Goal: Information Seeking & Learning: Learn about a topic

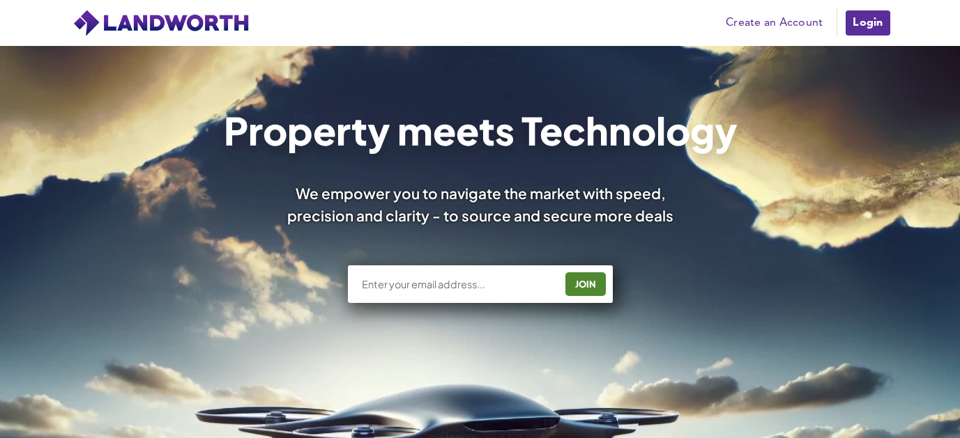
click at [868, 26] on link "Login" at bounding box center [867, 23] width 47 height 28
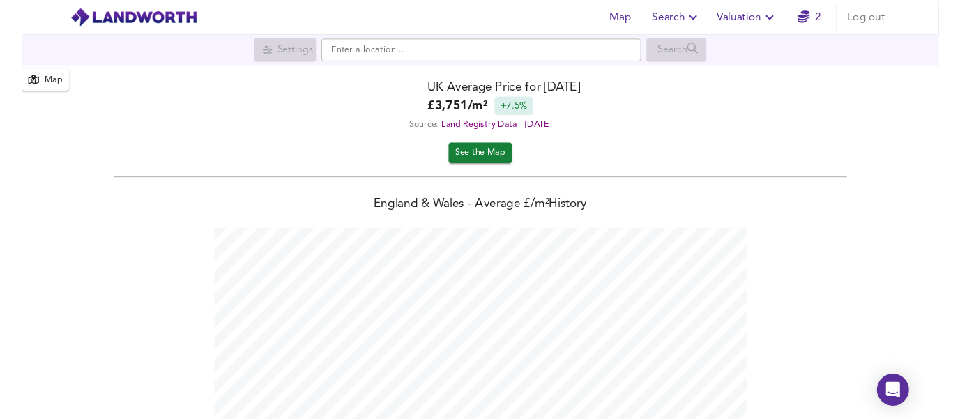
scroll to position [438, 960]
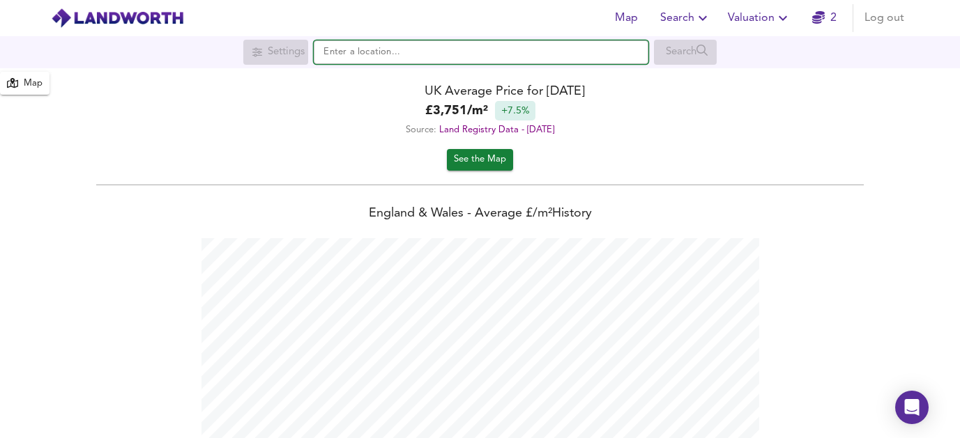
click at [546, 52] on input "text" at bounding box center [481, 52] width 335 height 24
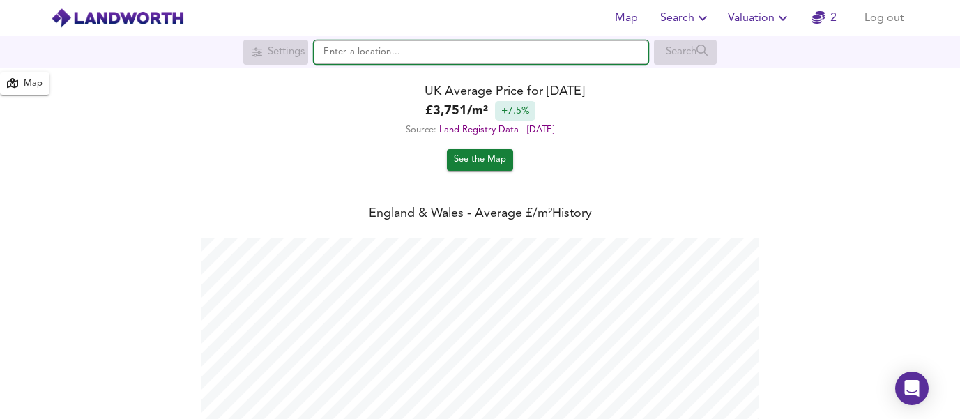
scroll to position [696629, 696088]
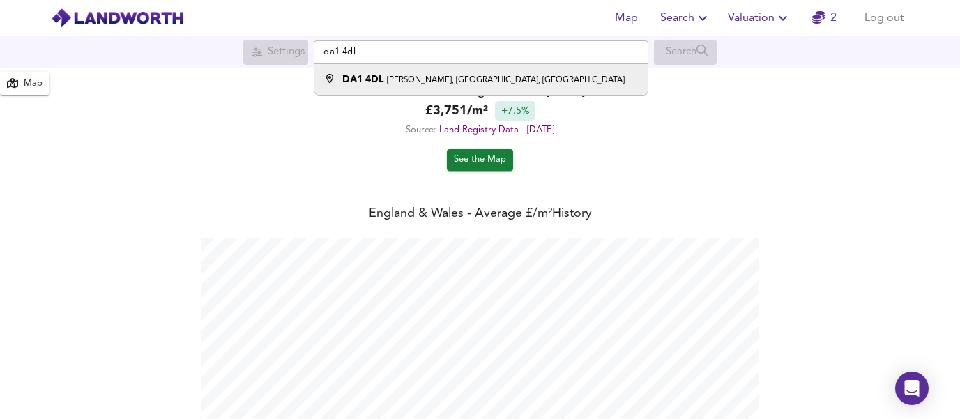
click at [393, 83] on small "[PERSON_NAME], [GEOGRAPHIC_DATA], [GEOGRAPHIC_DATA]" at bounding box center [506, 80] width 238 height 8
type input "[PERSON_NAME][STREET_ADDRESS]"
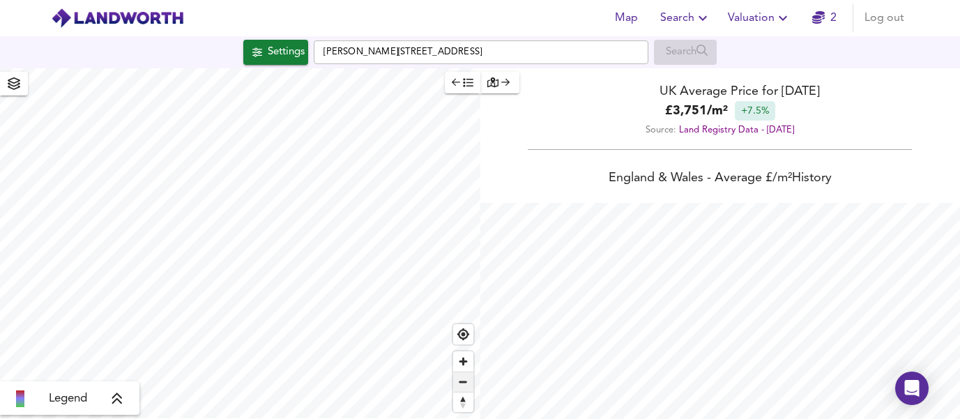
checkbox input "false"
checkbox input "true"
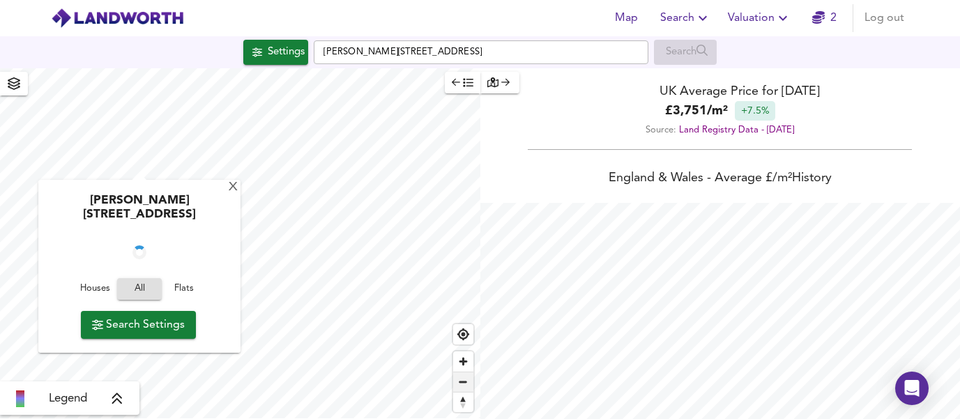
click at [458, 378] on span "Zoom out" at bounding box center [463, 382] width 20 height 20
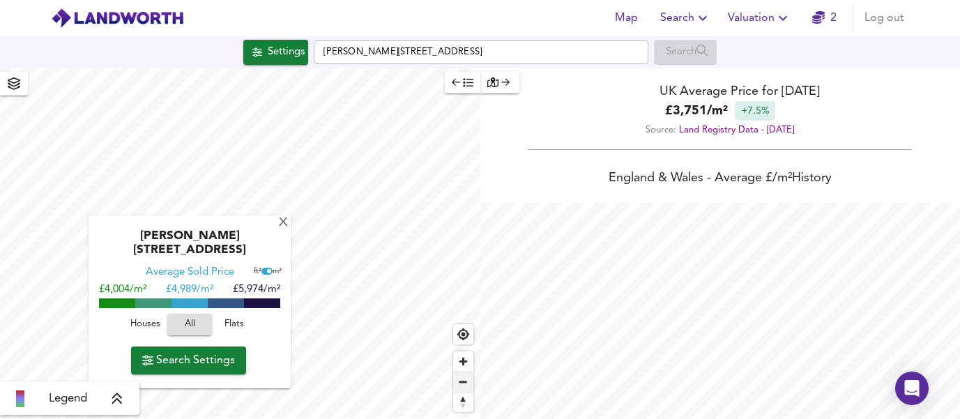
click at [458, 378] on span "Zoom out" at bounding box center [463, 382] width 20 height 20
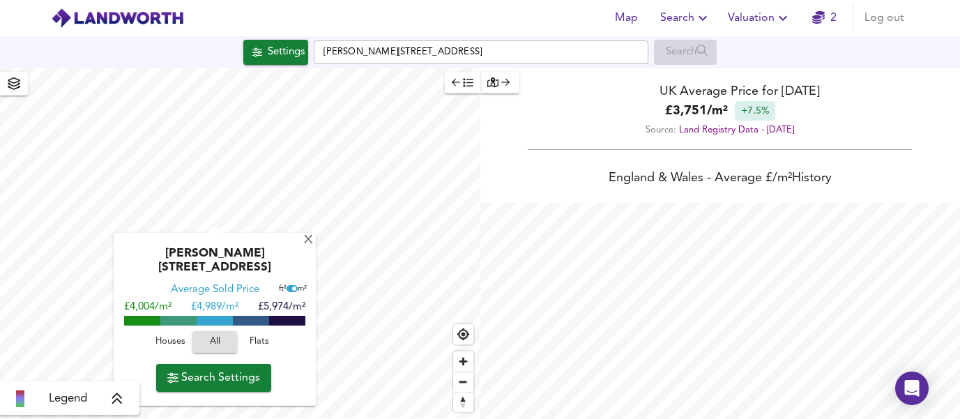
click at [222, 381] on span "Search Settings" at bounding box center [213, 378] width 93 height 20
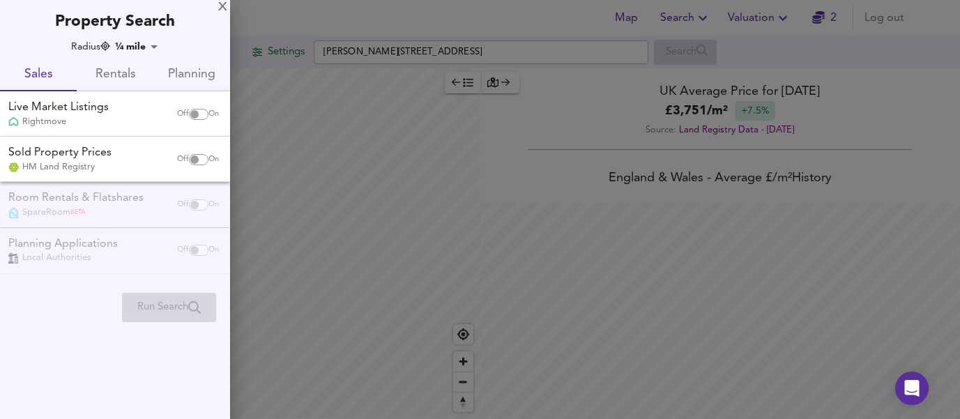
click at [201, 113] on input "checkbox" at bounding box center [194, 114] width 33 height 11
checkbox input "true"
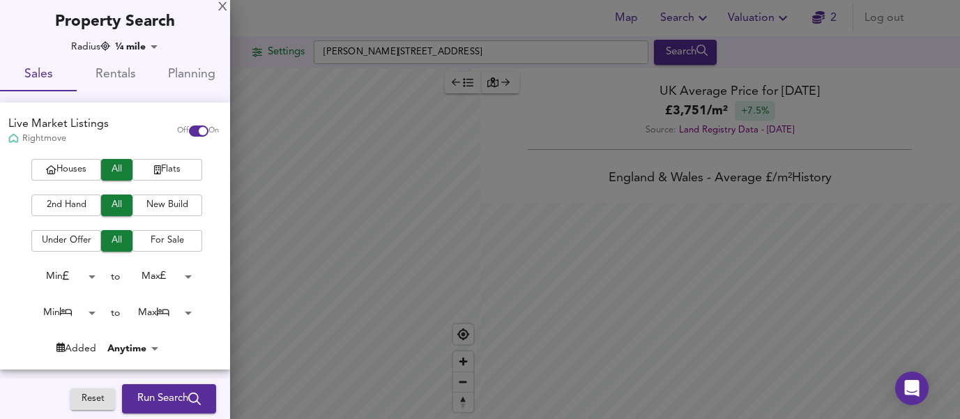
click at [72, 201] on span "2nd Hand" at bounding box center [66, 205] width 56 height 16
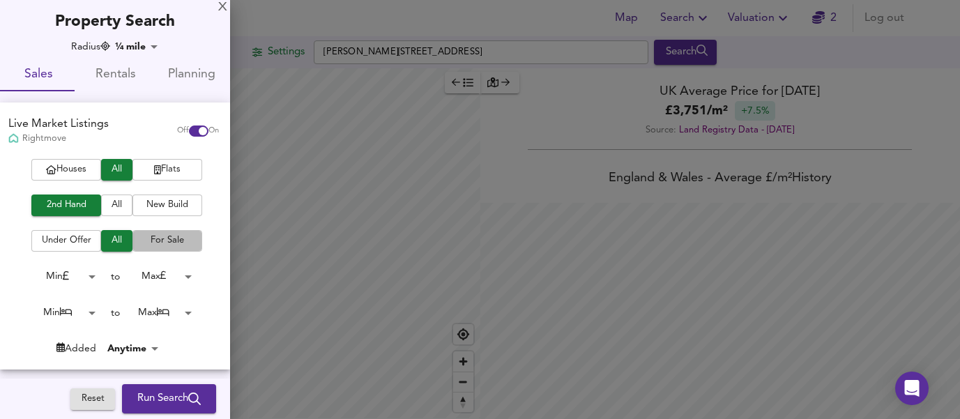
click at [171, 241] on span "For Sale" at bounding box center [167, 241] width 56 height 16
click at [80, 309] on body "Map Search Valuation 2 Log out Settings [PERSON_NAME][GEOGRAPHIC_DATA] 4DL Sear…" at bounding box center [480, 209] width 960 height 419
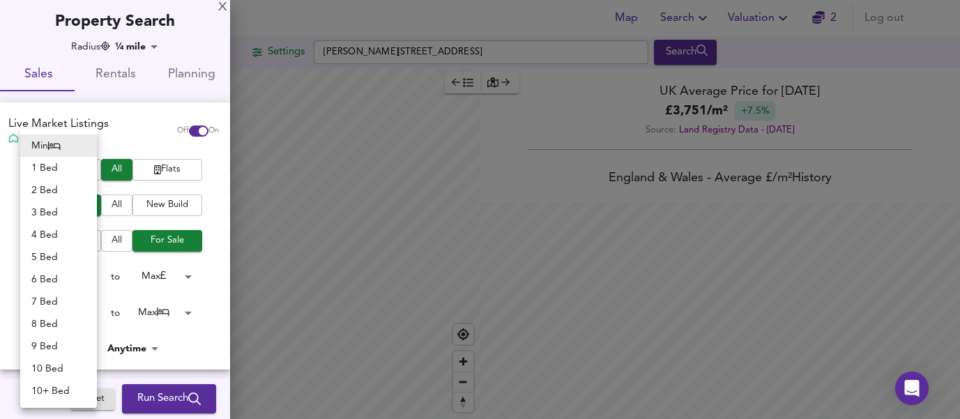
click at [63, 171] on li "1 Bed" at bounding box center [58, 168] width 77 height 22
type input "1"
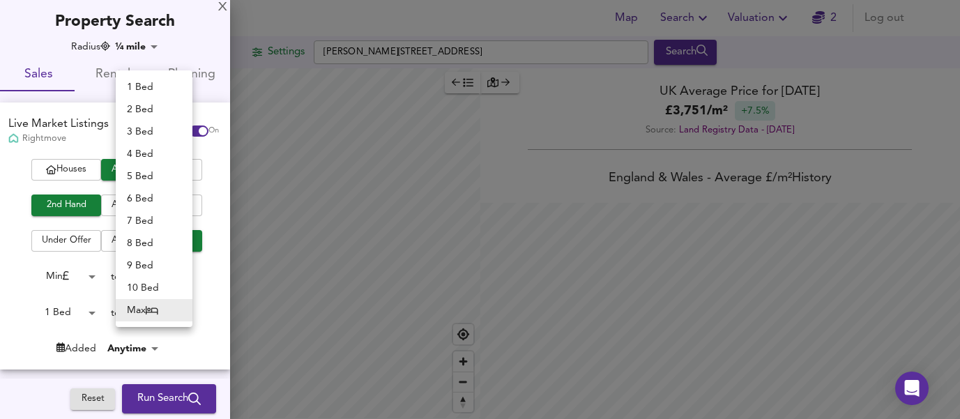
click at [172, 309] on body "Map Search Valuation 2 Log out Settings [PERSON_NAME][GEOGRAPHIC_DATA] 4DL Sear…" at bounding box center [480, 209] width 960 height 419
click at [144, 129] on li "3 Bed" at bounding box center [154, 132] width 77 height 22
type input "3"
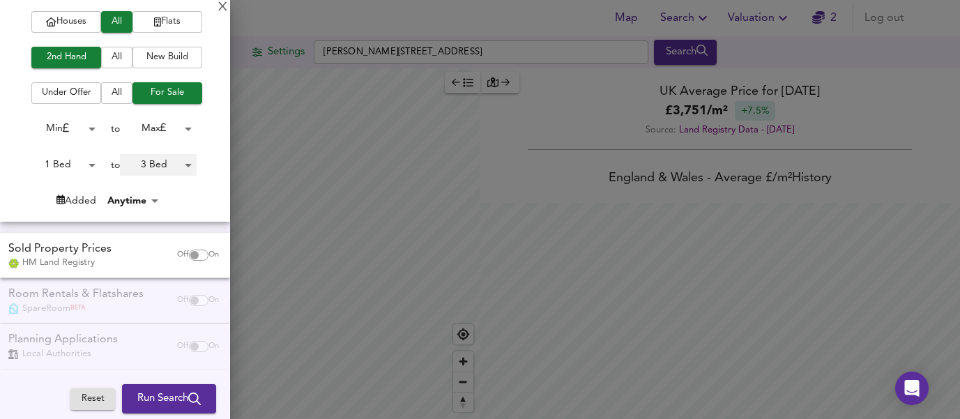
scroll to position [147, 0]
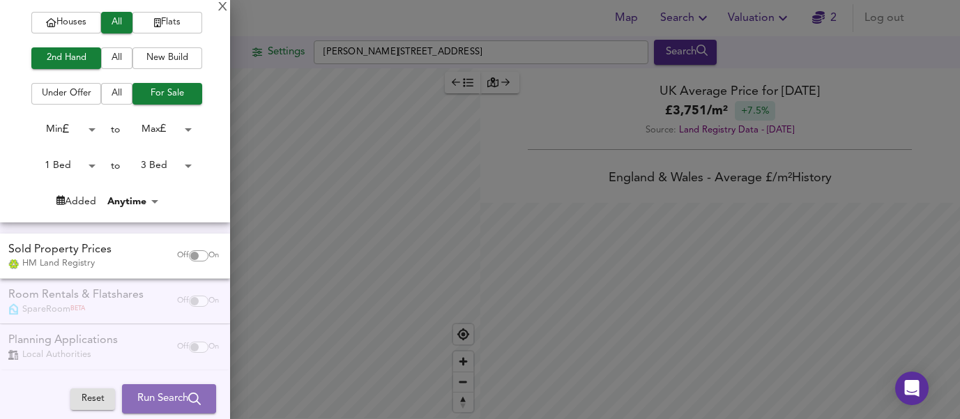
click at [180, 399] on span "Run Search" at bounding box center [168, 399] width 63 height 18
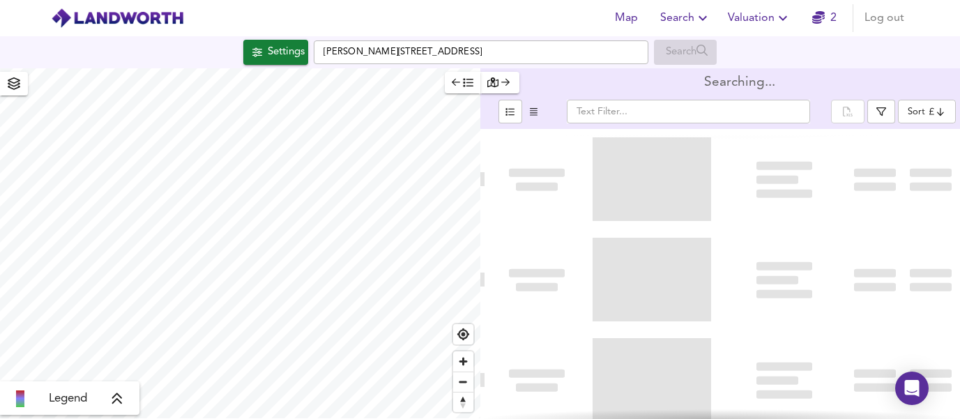
type input "bestdeal"
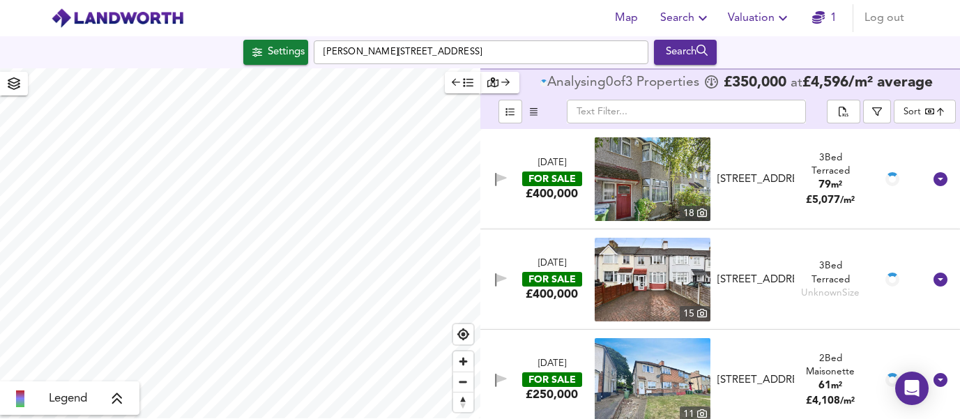
click at [278, 51] on div "Settings" at bounding box center [286, 52] width 37 height 18
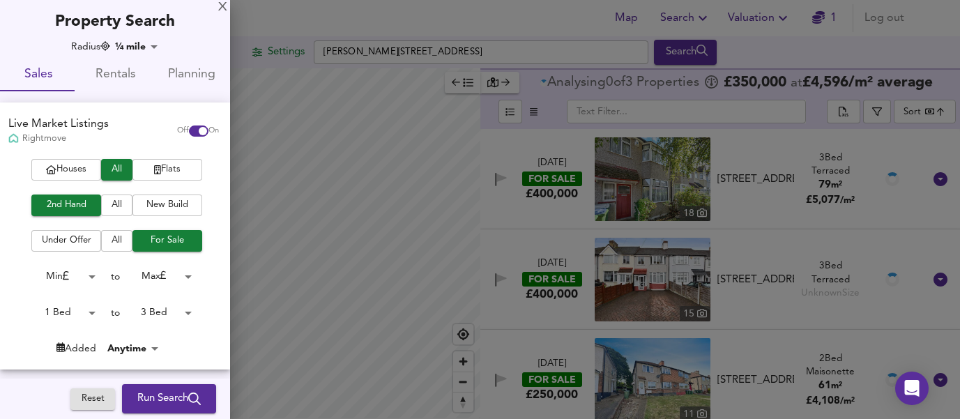
click at [132, 47] on body "Map Search Valuation 1 Log out Settings [PERSON_NAME][GEOGRAPHIC_DATA] Search L…" at bounding box center [480, 209] width 960 height 419
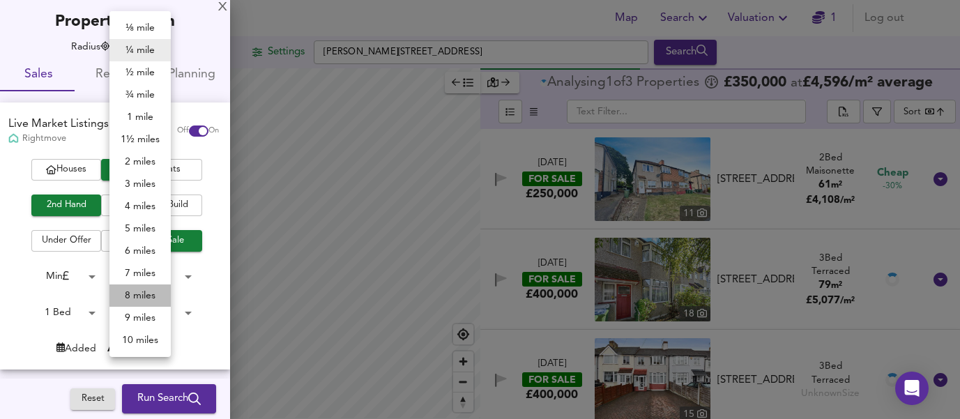
click at [144, 297] on li "8 miles" at bounding box center [139, 295] width 61 height 22
type input "12872"
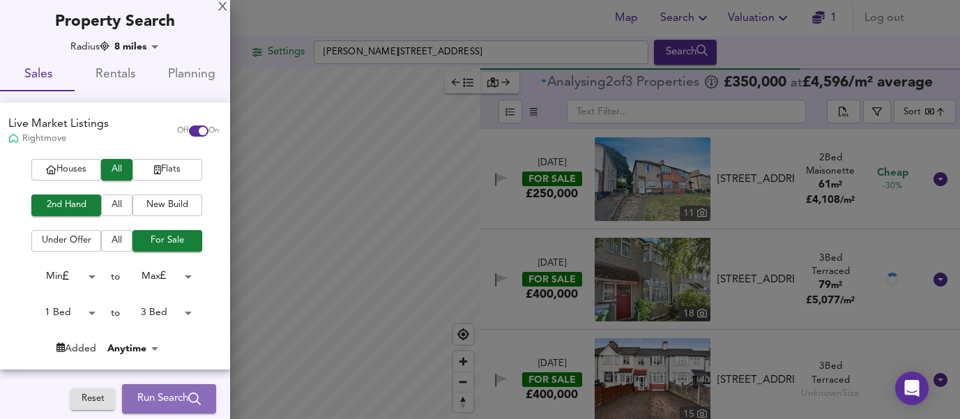
click at [188, 397] on icon "submit" at bounding box center [194, 398] width 13 height 13
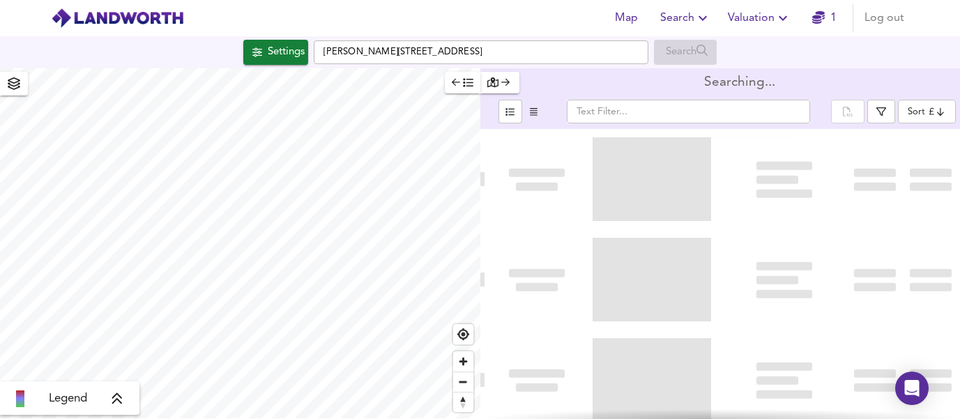
type input "bestdeal"
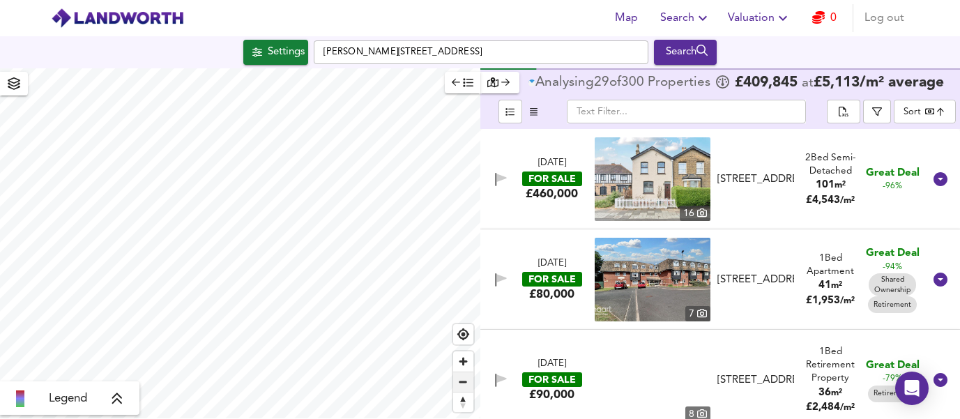
click at [462, 382] on span "Zoom out" at bounding box center [463, 382] width 20 height 20
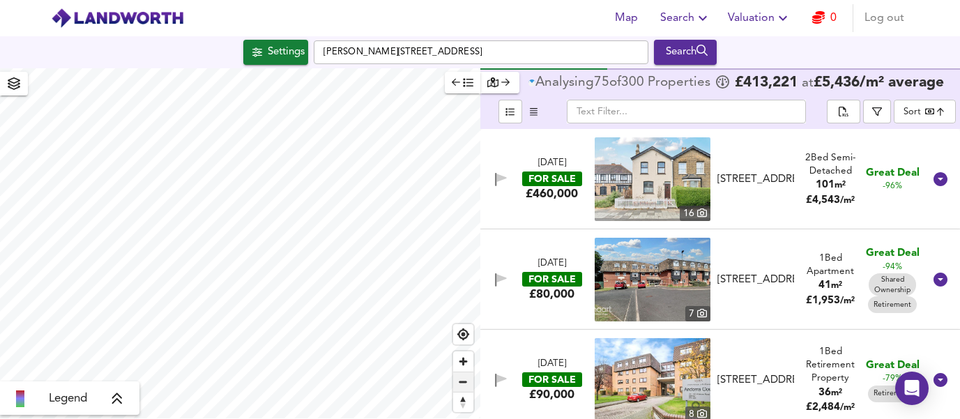
click at [462, 382] on span "Zoom out" at bounding box center [463, 382] width 20 height 20
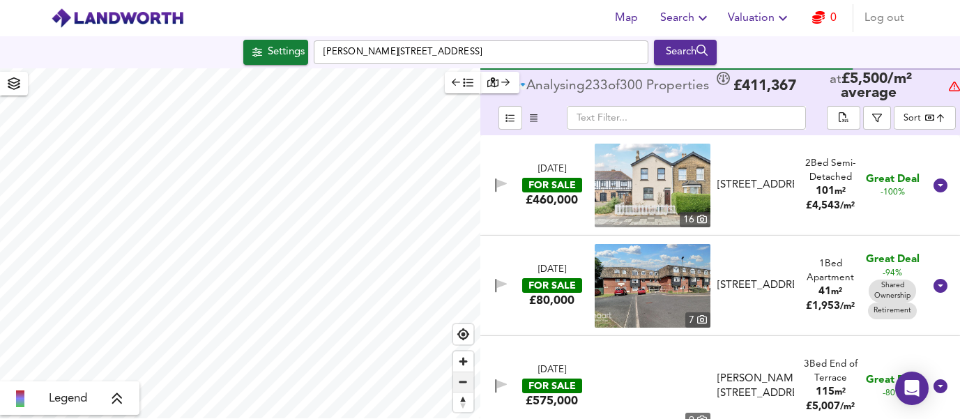
click at [462, 382] on span "Zoom out" at bounding box center [463, 382] width 20 height 20
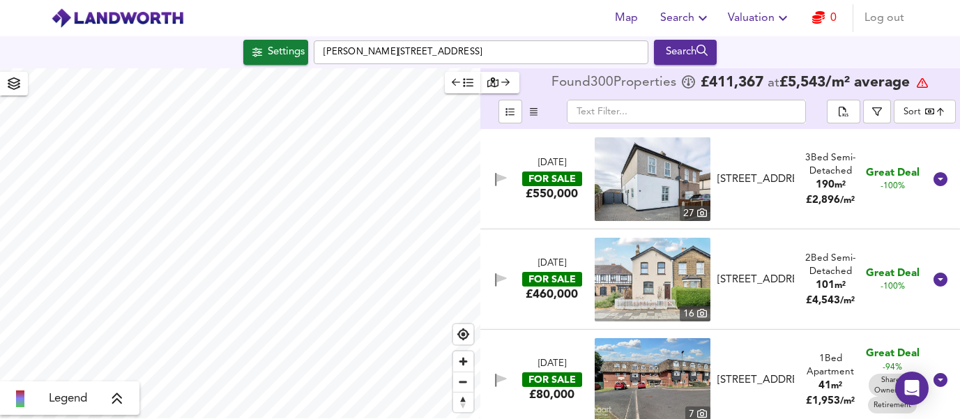
click at [457, 87] on icon "button" at bounding box center [456, 82] width 9 height 10
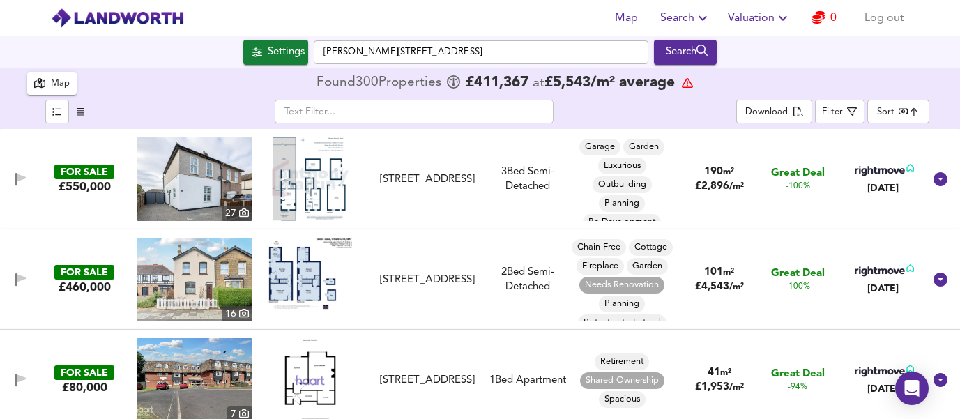
click at [220, 282] on img at bounding box center [195, 280] width 116 height 84
click at [843, 112] on div "Filter" at bounding box center [832, 113] width 21 height 16
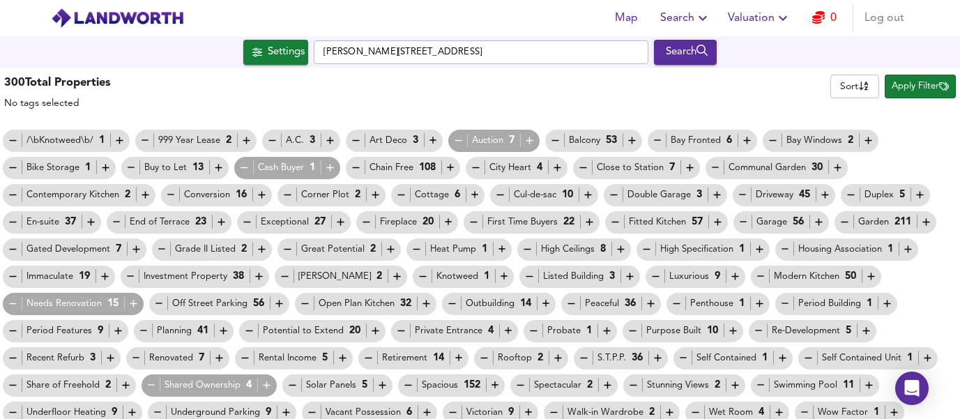
click at [247, 142] on icon "button" at bounding box center [246, 141] width 12 height 12
click at [455, 143] on icon "button" at bounding box center [458, 141] width 12 height 12
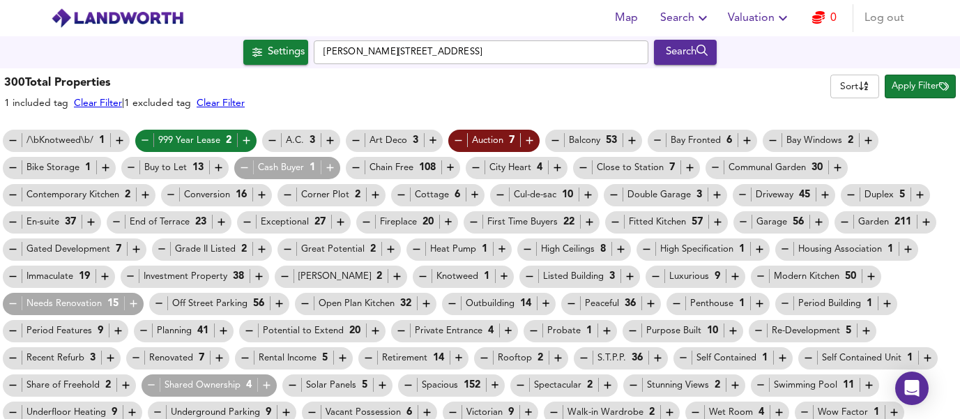
click at [867, 144] on icon "button" at bounding box center [868, 141] width 12 height 12
click at [749, 145] on icon "button" at bounding box center [747, 141] width 12 height 12
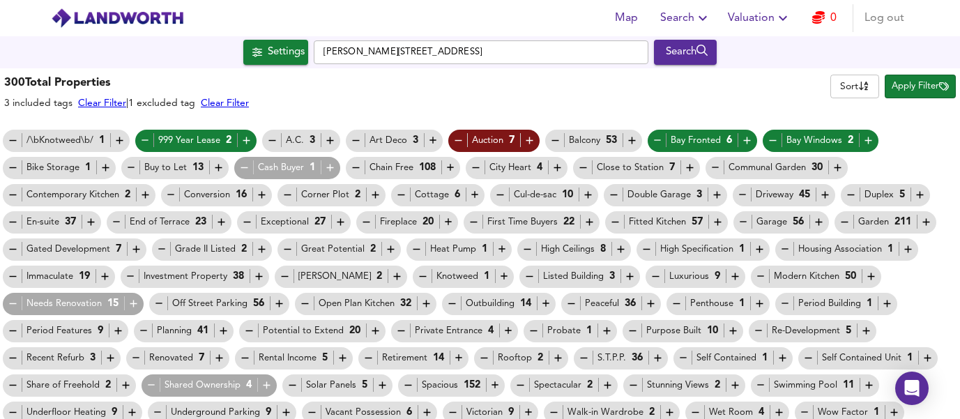
click at [684, 168] on icon "button" at bounding box center [690, 168] width 12 height 12
click at [558, 170] on icon "button" at bounding box center [557, 168] width 12 height 12
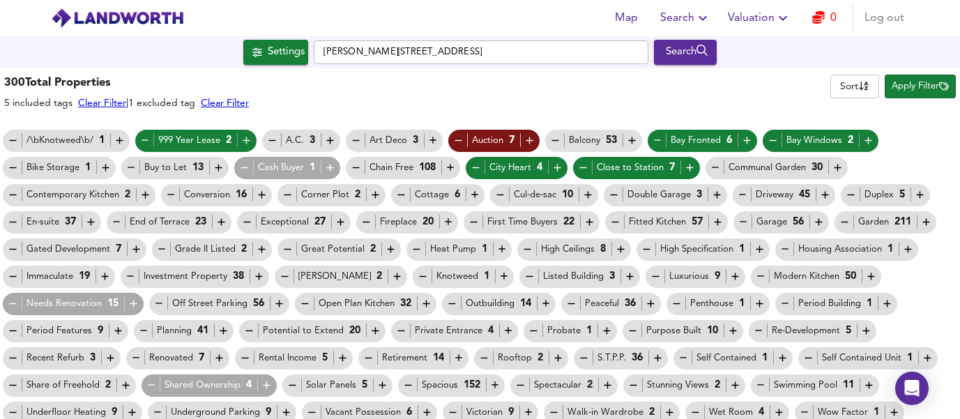
click at [450, 168] on icon "button" at bounding box center [450, 168] width 7 height 7
click at [327, 163] on icon "button" at bounding box center [330, 168] width 12 height 12
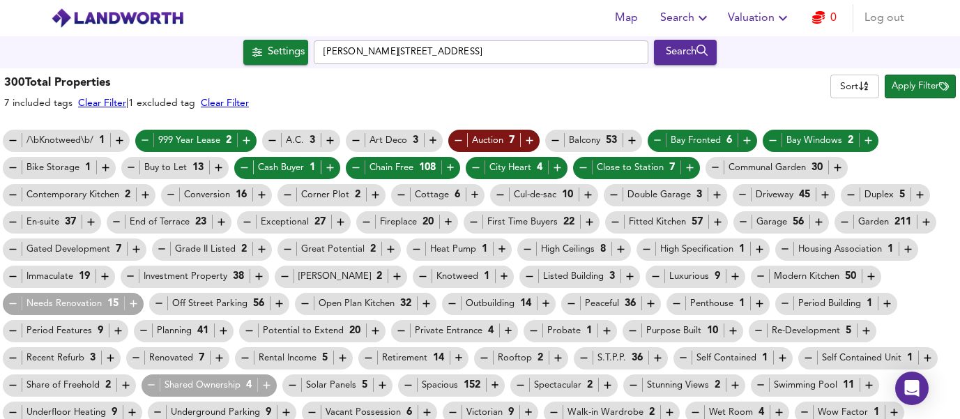
click at [216, 167] on icon "button" at bounding box center [219, 168] width 12 height 12
click at [245, 222] on icon "button" at bounding box center [247, 222] width 12 height 12
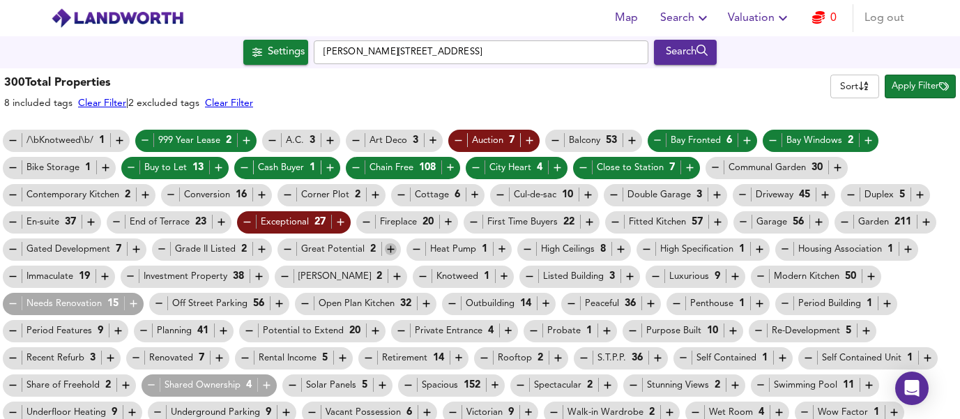
click at [390, 254] on icon "button" at bounding box center [391, 249] width 12 height 12
click at [609, 247] on div "High Ceilings 8" at bounding box center [573, 249] width 105 height 15
click at [620, 249] on icon "button" at bounding box center [621, 249] width 12 height 12
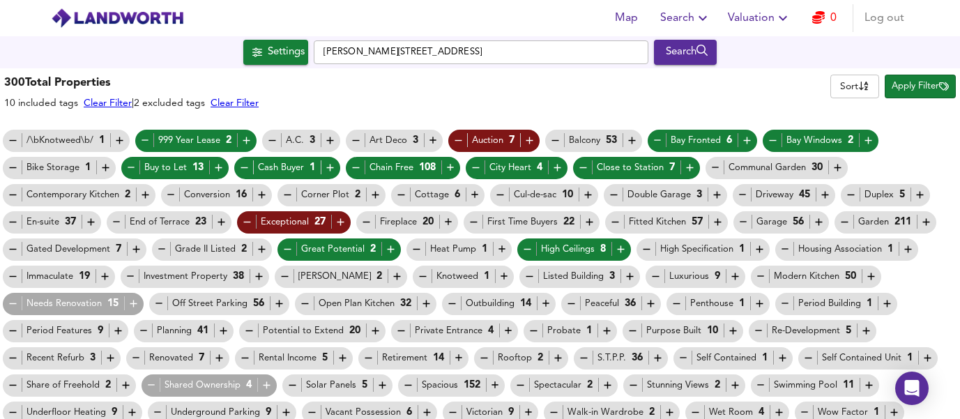
click at [647, 252] on icon "button" at bounding box center [647, 249] width 12 height 12
click at [650, 275] on icon "button" at bounding box center [656, 276] width 12 height 12
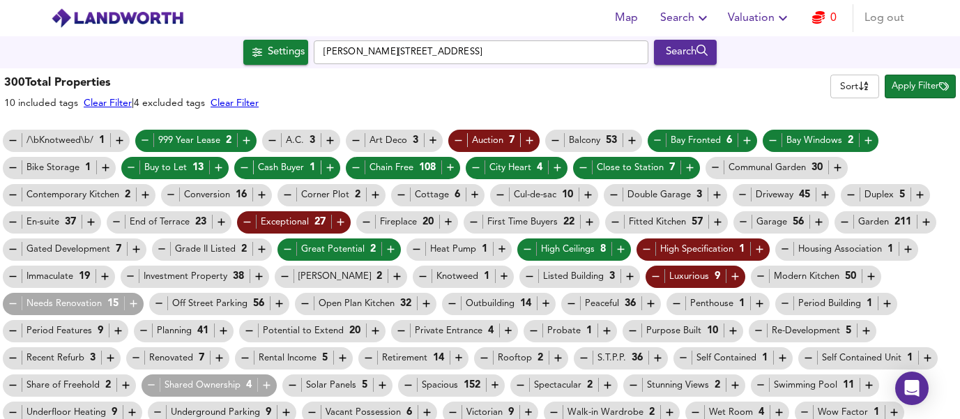
click at [260, 275] on icon "button" at bounding box center [259, 276] width 12 height 12
click at [133, 302] on icon "button" at bounding box center [133, 303] width 7 height 7
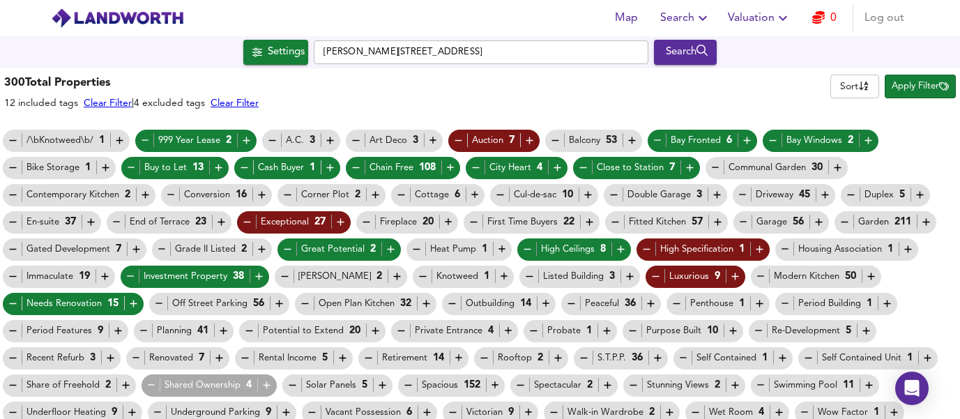
click at [13, 278] on icon "button" at bounding box center [13, 276] width 12 height 12
click at [226, 330] on icon "button" at bounding box center [223, 331] width 12 height 12
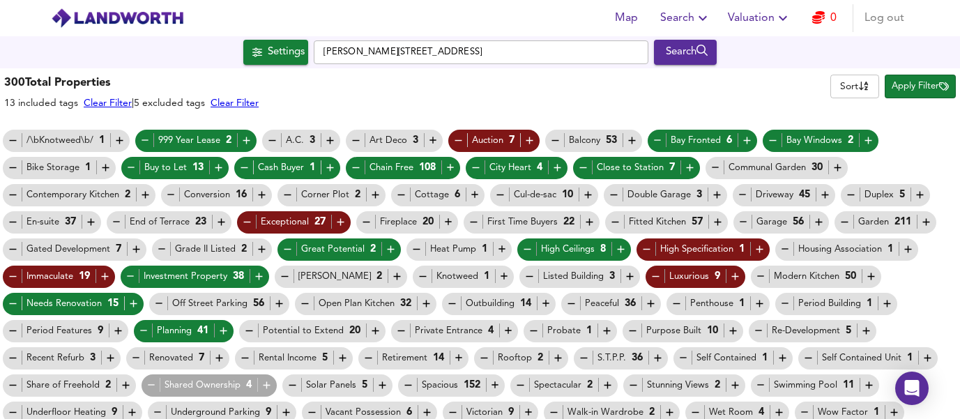
click at [372, 331] on icon "button" at bounding box center [375, 331] width 7 height 7
click at [601, 329] on icon "button" at bounding box center [607, 331] width 12 height 12
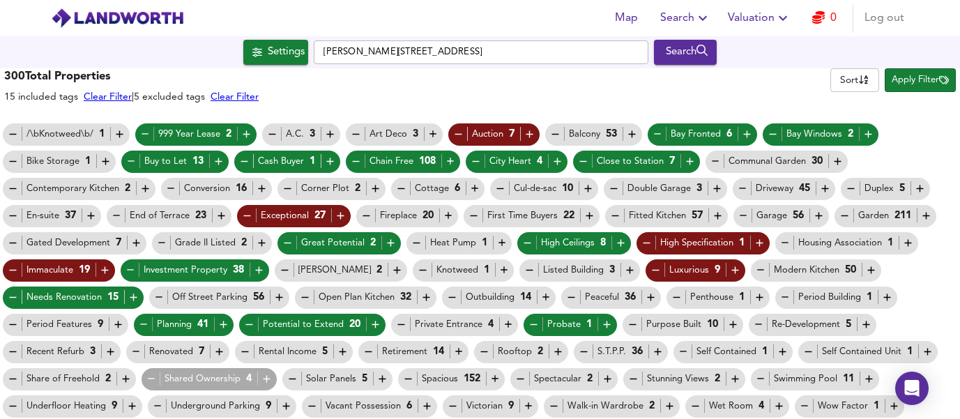
scroll to position [7, 0]
click at [657, 351] on icon "button" at bounding box center [658, 352] width 12 height 12
click at [137, 350] on icon "button" at bounding box center [136, 352] width 12 height 12
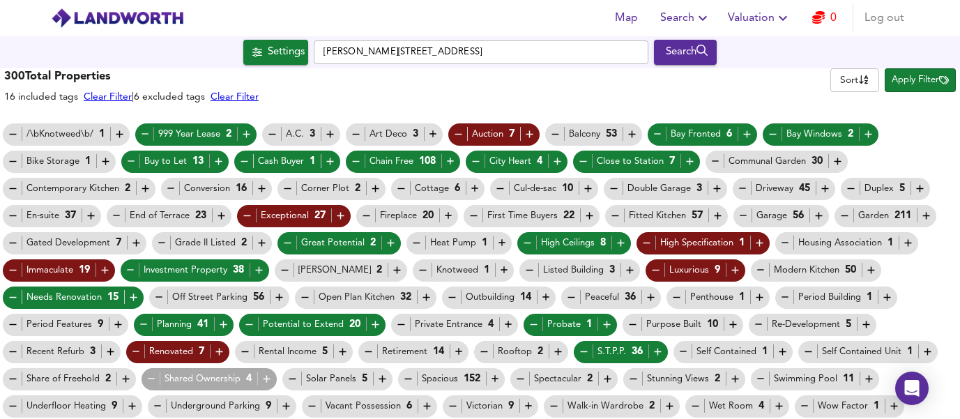
click at [14, 351] on icon "button" at bounding box center [12, 351] width 7 height 1
click at [799, 403] on icon "button" at bounding box center [805, 406] width 12 height 12
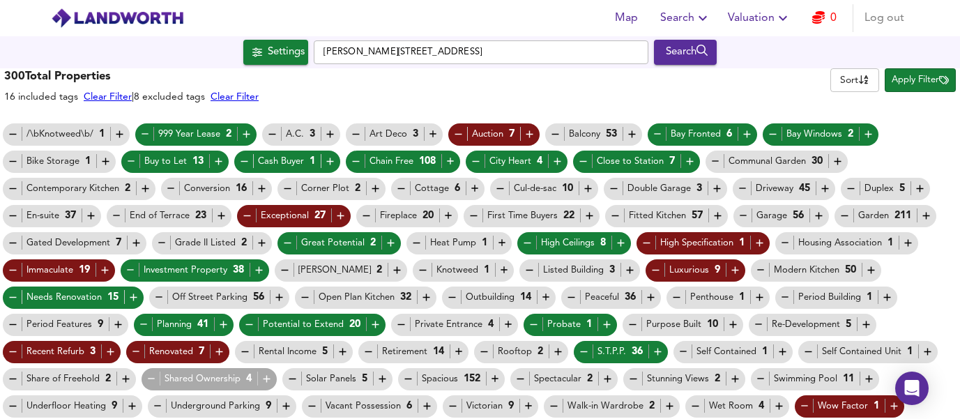
click at [523, 404] on icon "button" at bounding box center [529, 406] width 12 height 12
click at [909, 84] on span "Apply Filter" at bounding box center [920, 80] width 57 height 16
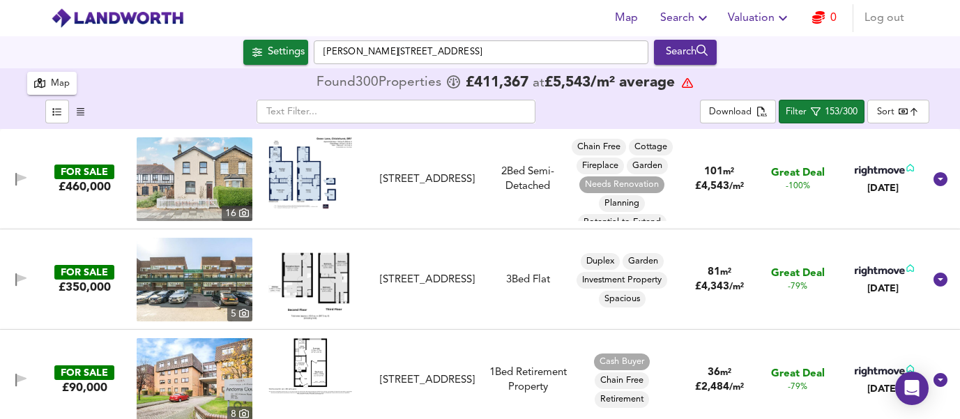
click at [328, 276] on img at bounding box center [310, 280] width 84 height 84
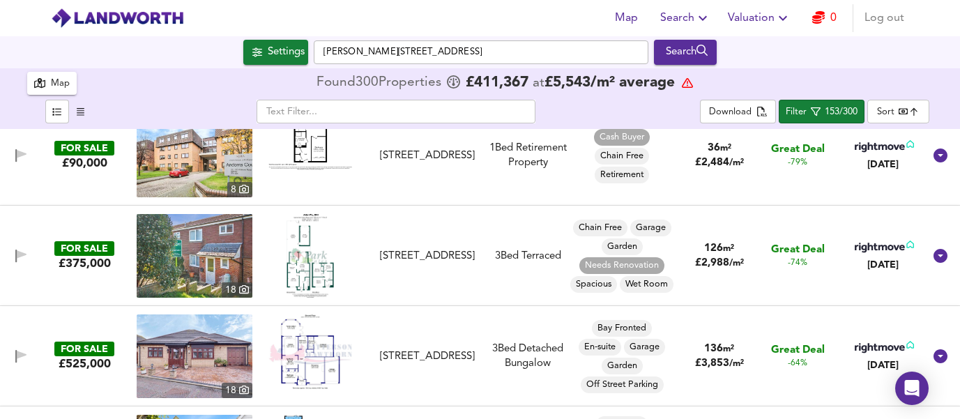
scroll to position [224, 0]
click at [202, 250] on img at bounding box center [195, 256] width 116 height 84
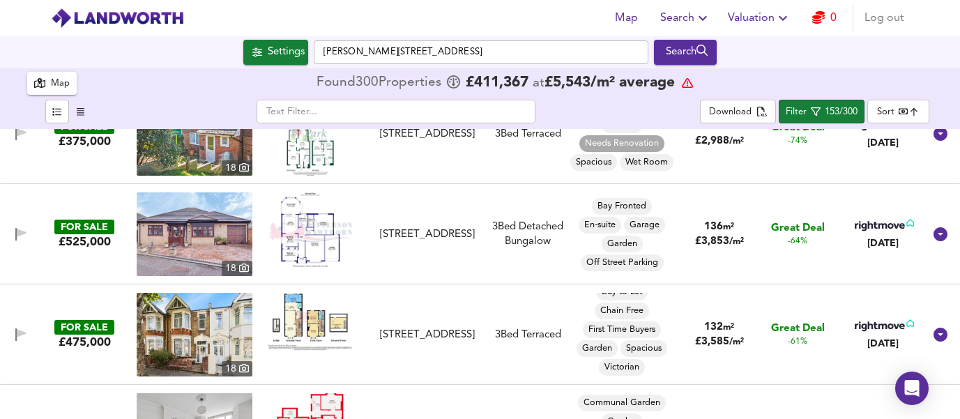
scroll to position [10, 0]
click at [229, 321] on img at bounding box center [195, 335] width 116 height 84
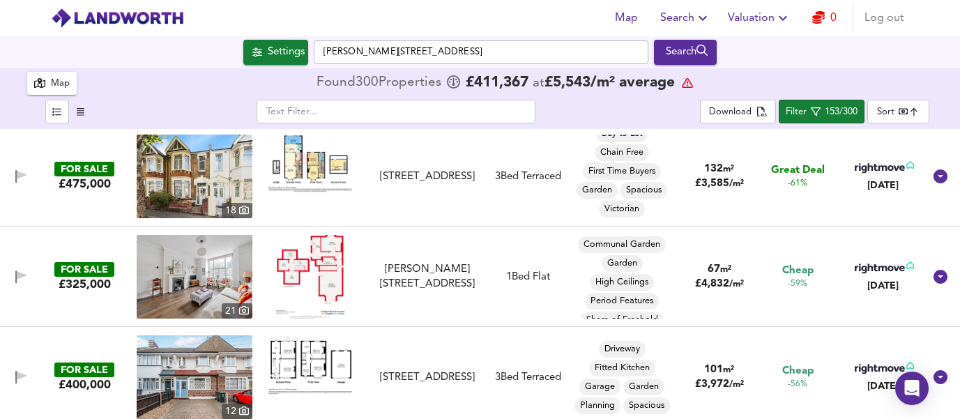
scroll to position [0, 0]
click at [320, 277] on img at bounding box center [310, 277] width 68 height 84
click at [211, 289] on img at bounding box center [195, 277] width 116 height 84
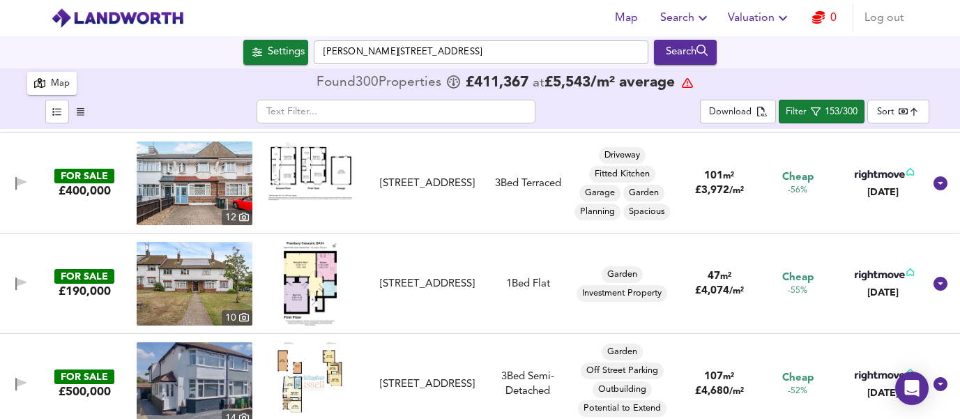
scroll to position [703, 0]
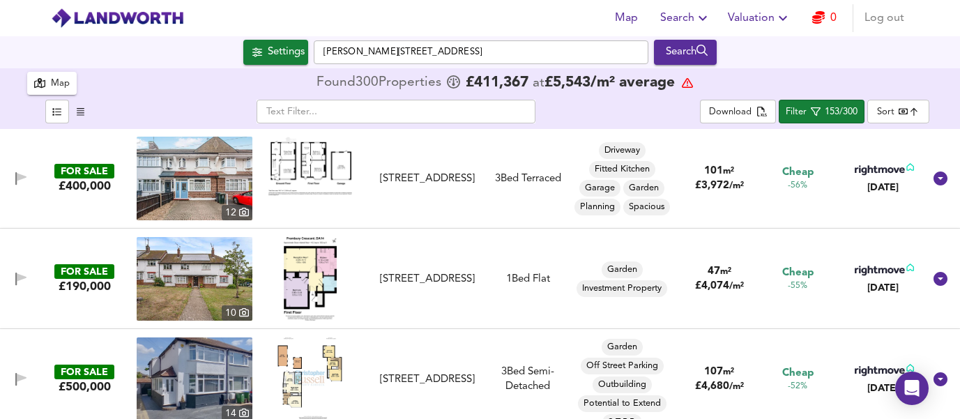
click at [316, 277] on img at bounding box center [311, 279] width 54 height 84
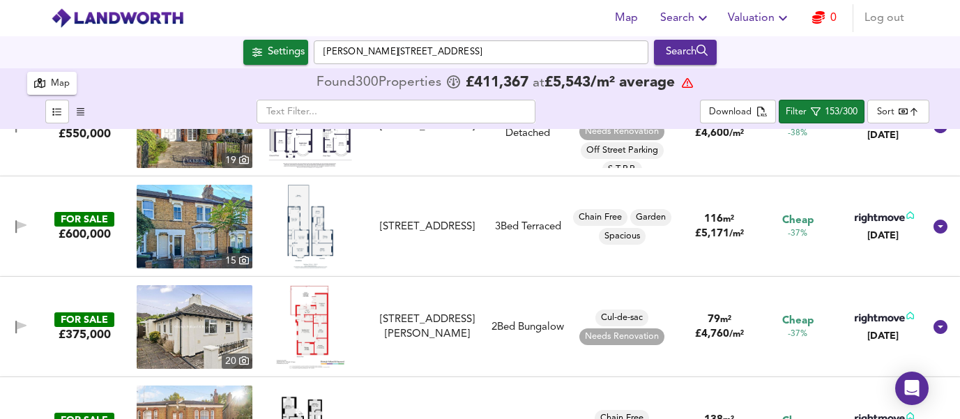
scroll to position [1961, 0]
click at [243, 314] on img at bounding box center [195, 326] width 116 height 84
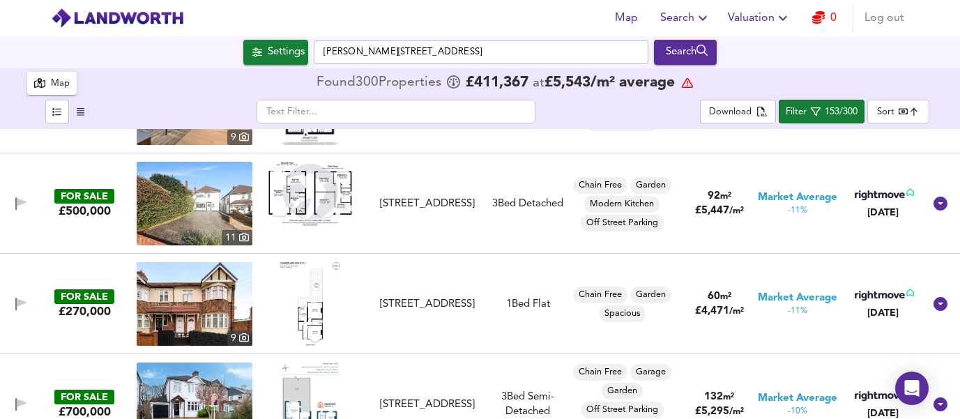
scroll to position [4803, 0]
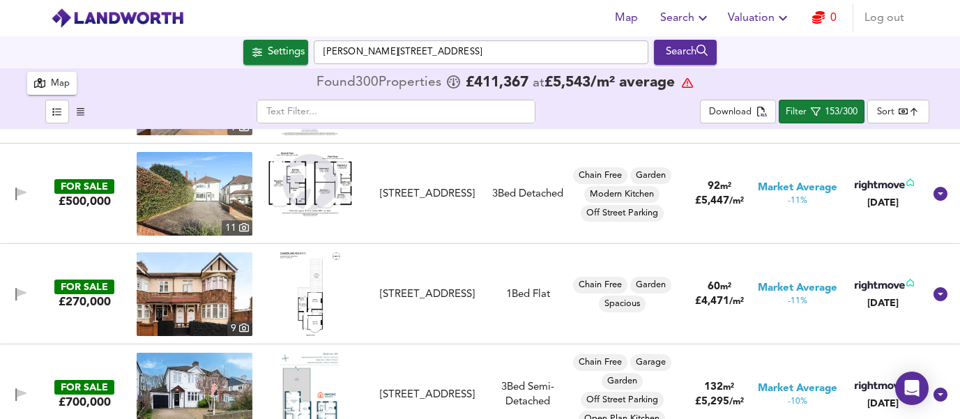
click at [306, 311] on img at bounding box center [309, 294] width 59 height 84
click at [194, 286] on img at bounding box center [195, 294] width 116 height 84
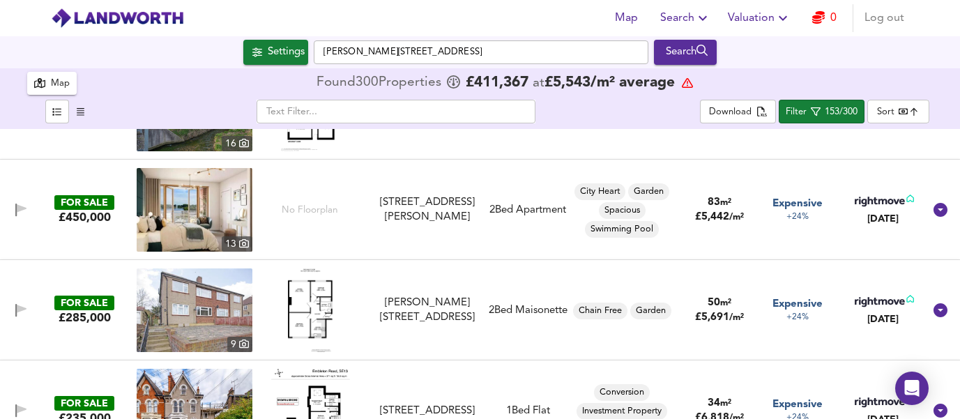
scroll to position [8986, 0]
